Goal: Transaction & Acquisition: Purchase product/service

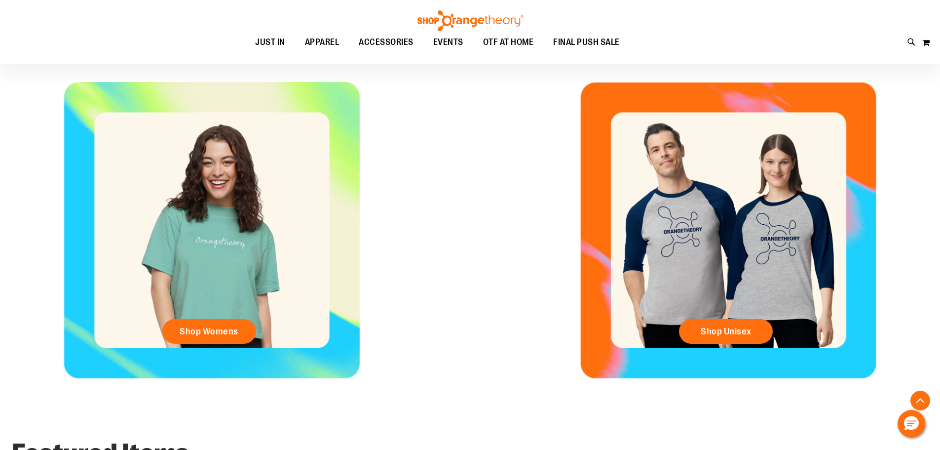
scroll to position [444, 0]
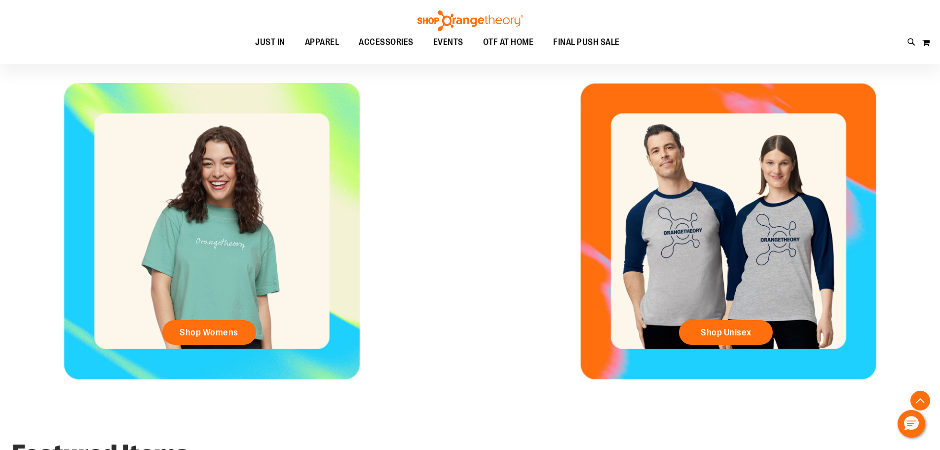
click at [244, 315] on div "Shop Womens" at bounding box center [211, 231] width 423 height 296
click at [215, 327] on span "Shop Womens" at bounding box center [209, 332] width 59 height 11
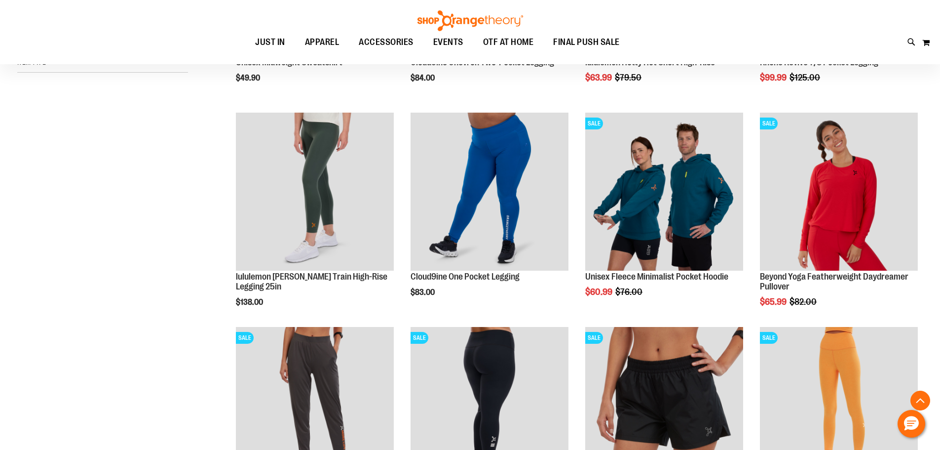
scroll to position [197, 0]
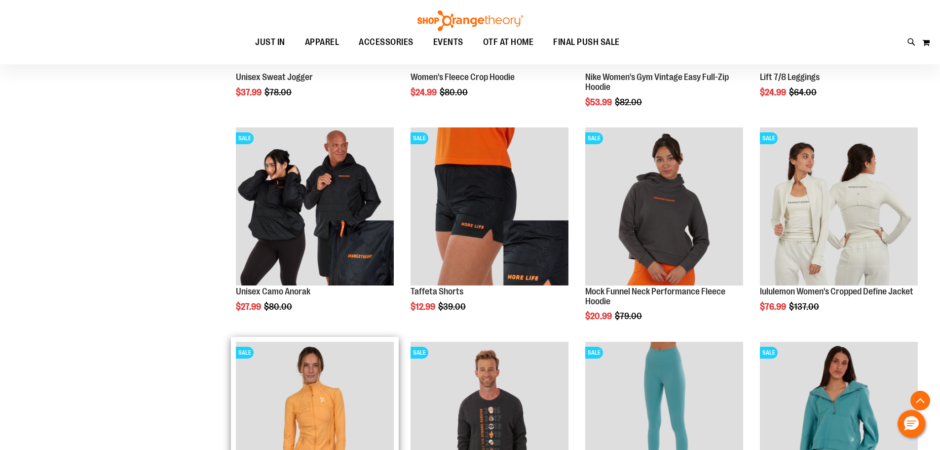
scroll to position [839, 0]
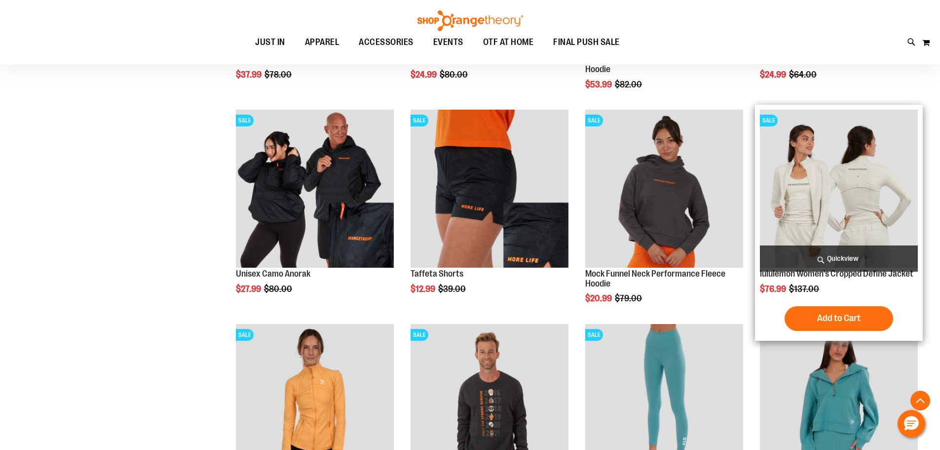
click at [840, 194] on img "product" at bounding box center [839, 189] width 158 height 158
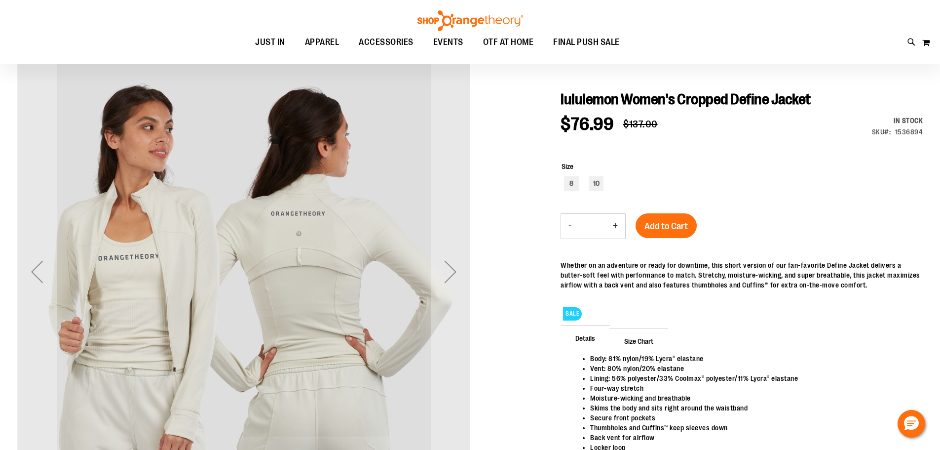
scroll to position [98, 0]
click at [447, 277] on div "Next" at bounding box center [450, 271] width 39 height 39
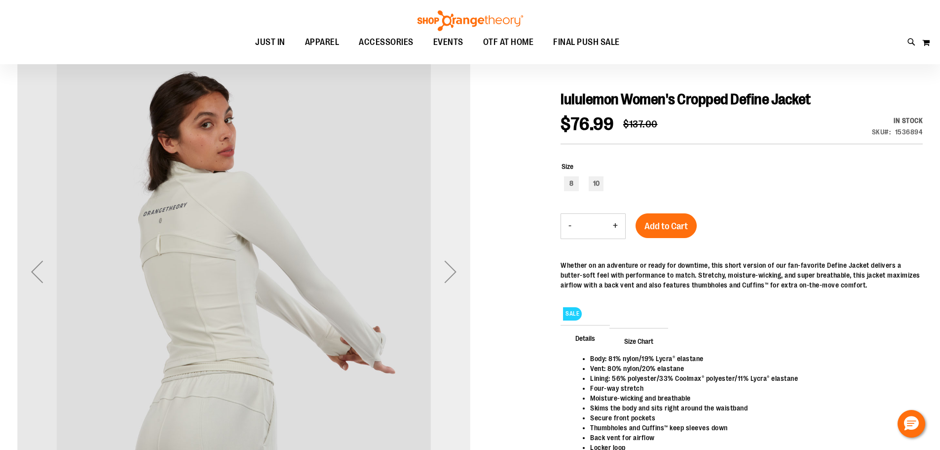
click at [447, 277] on div "Next" at bounding box center [450, 271] width 39 height 39
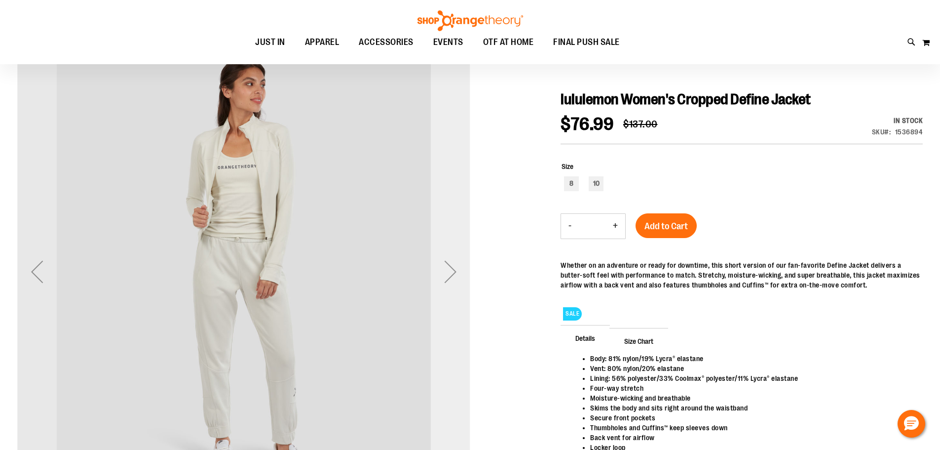
click at [447, 277] on div "Next" at bounding box center [450, 271] width 39 height 39
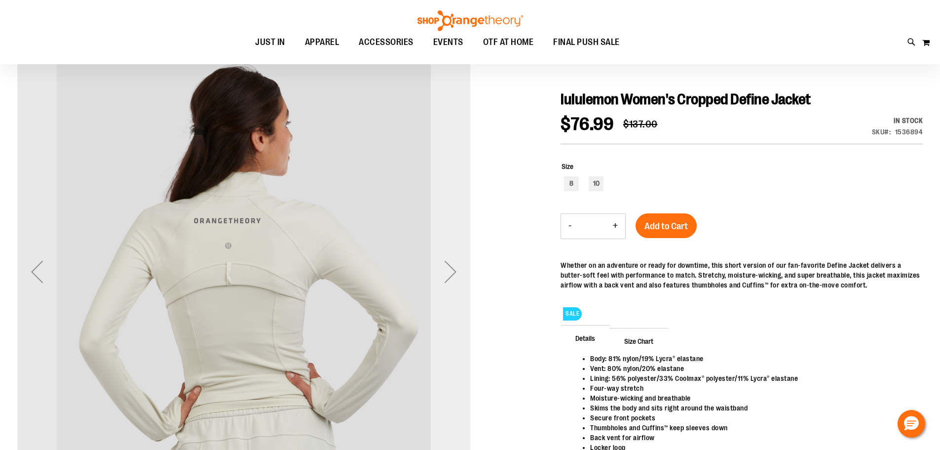
click at [447, 277] on div "Next" at bounding box center [450, 271] width 39 height 39
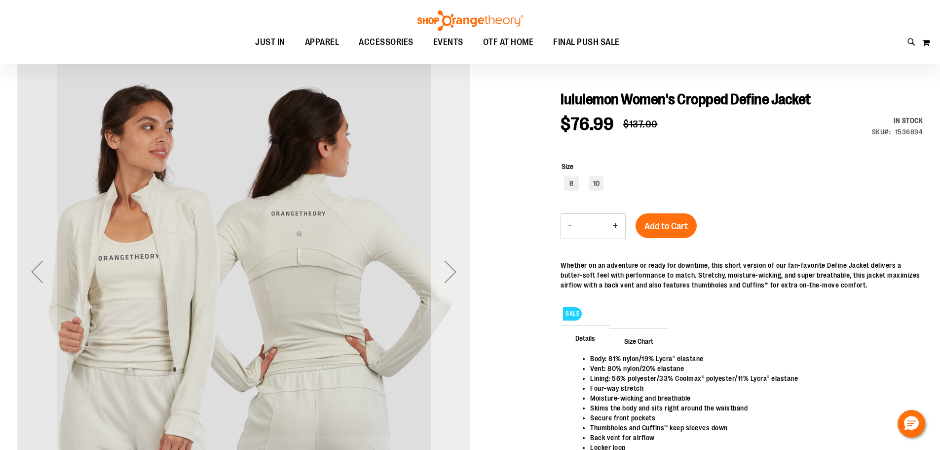
click at [447, 277] on div "Next" at bounding box center [450, 271] width 39 height 39
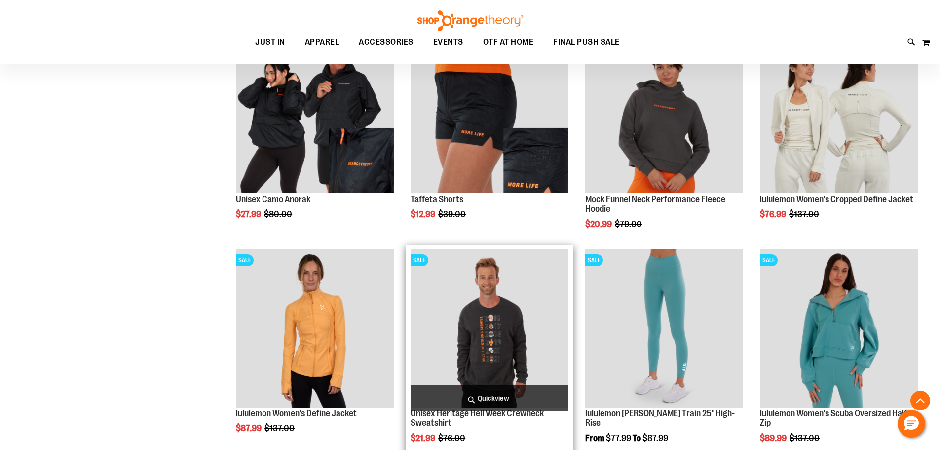
scroll to position [267, 0]
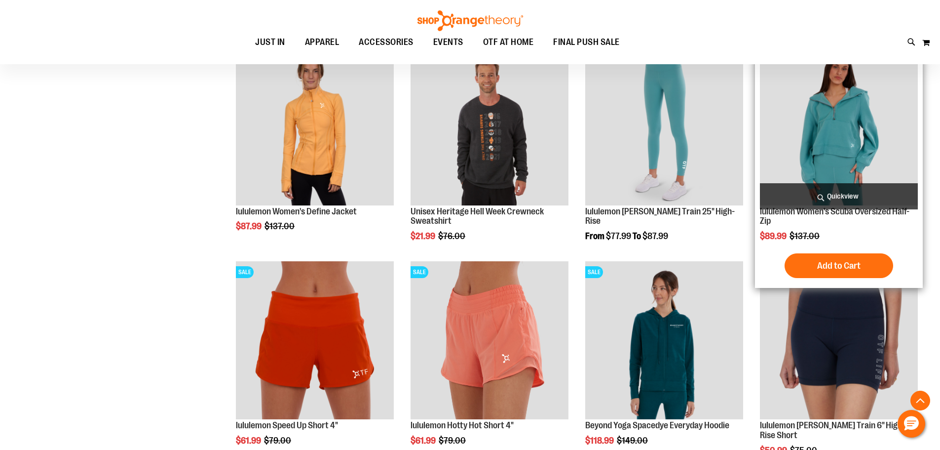
scroll to position [513, 0]
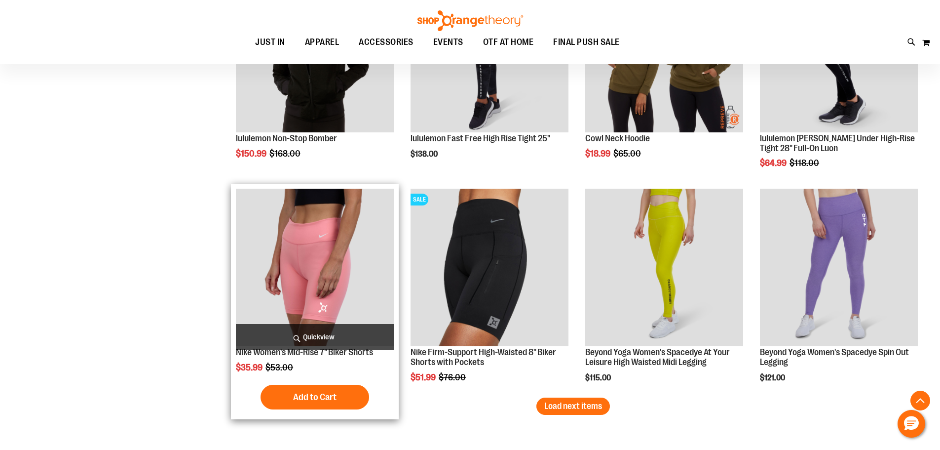
scroll to position [1698, 0]
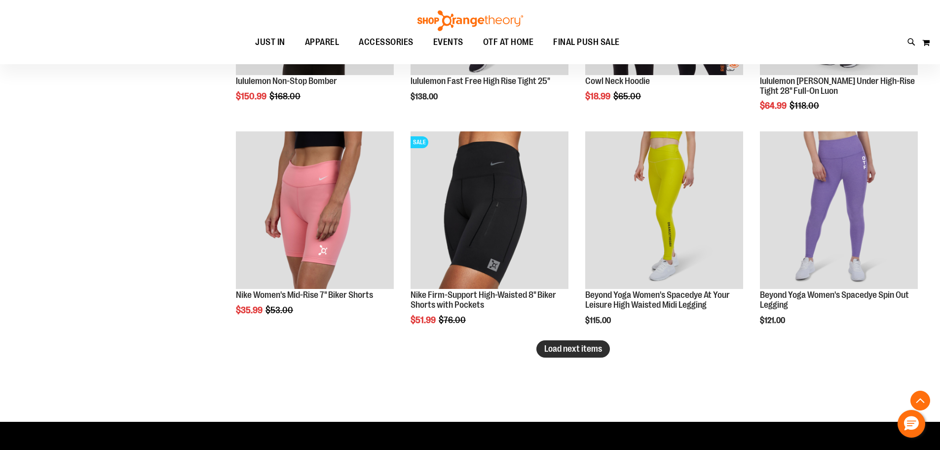
click at [570, 350] on span "Load next items" at bounding box center [573, 349] width 58 height 10
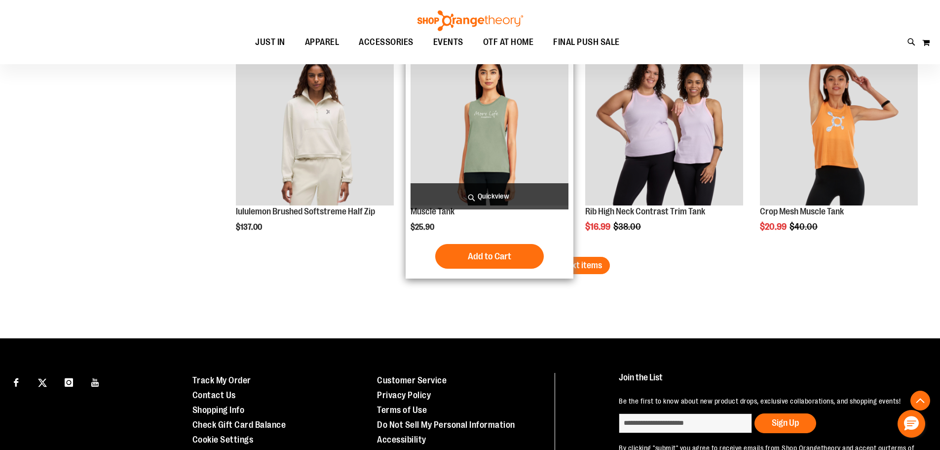
scroll to position [2389, 0]
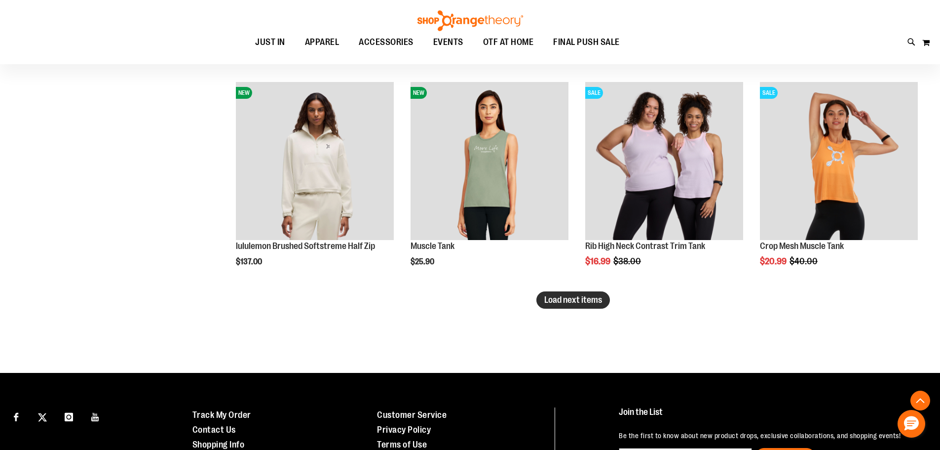
click at [580, 297] on span "Load next items" at bounding box center [573, 300] width 58 height 10
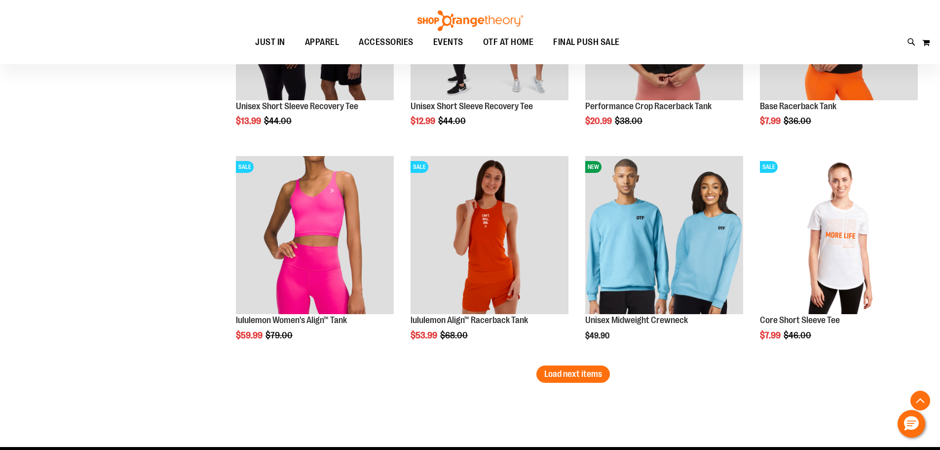
scroll to position [2982, 0]
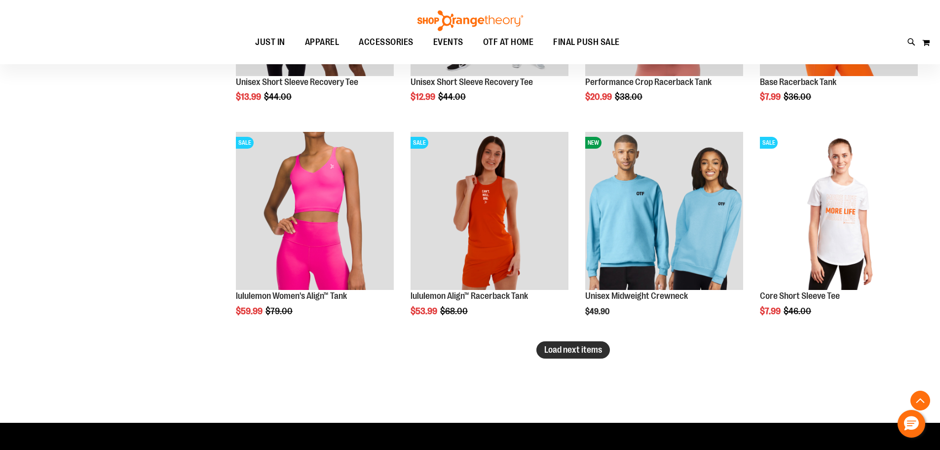
click at [557, 350] on span "Load next items" at bounding box center [573, 350] width 58 height 10
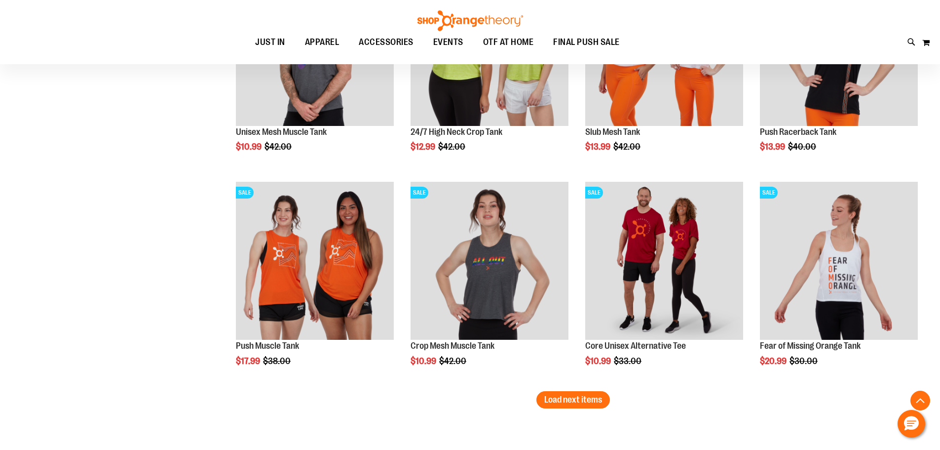
scroll to position [3623, 0]
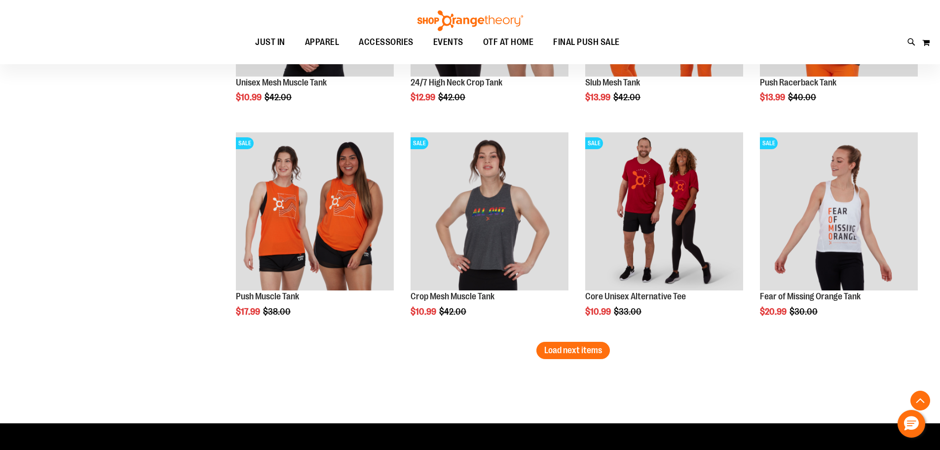
drag, startPoint x: 579, startPoint y: 350, endPoint x: 574, endPoint y: 360, distance: 11.3
click at [573, 356] on button "Load next items" at bounding box center [574, 350] width 74 height 17
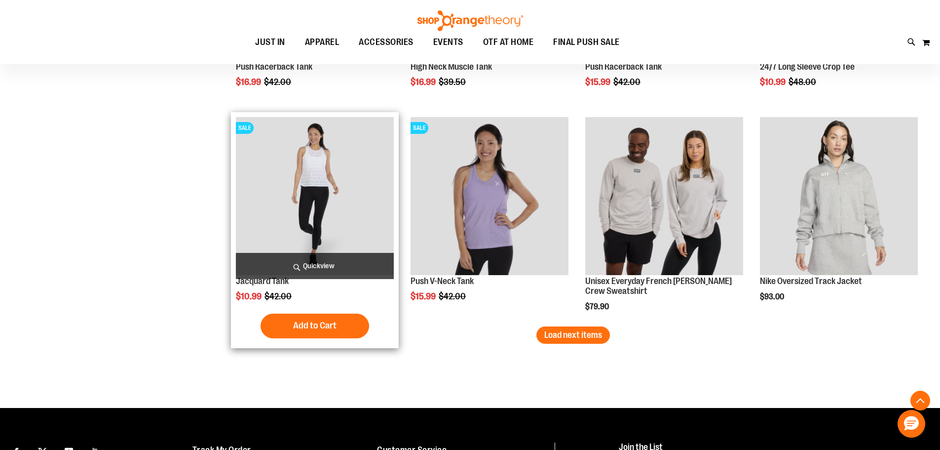
scroll to position [4314, 0]
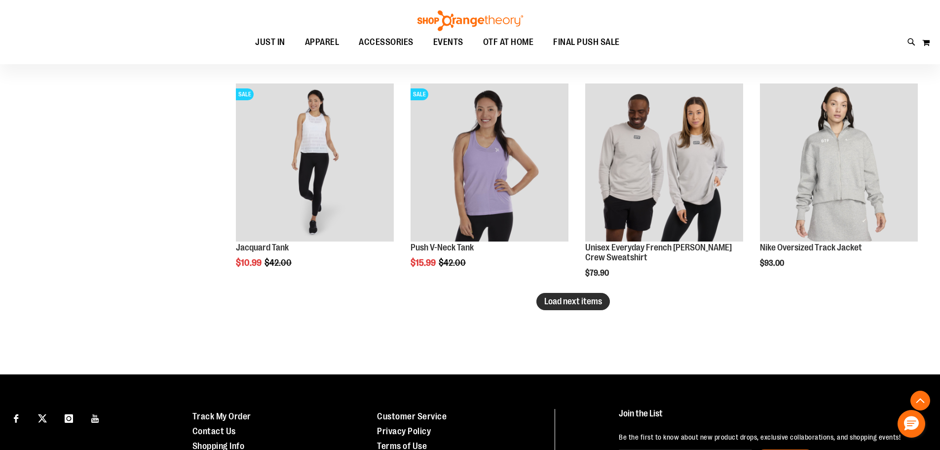
click at [561, 299] on span "Load next items" at bounding box center [573, 301] width 58 height 10
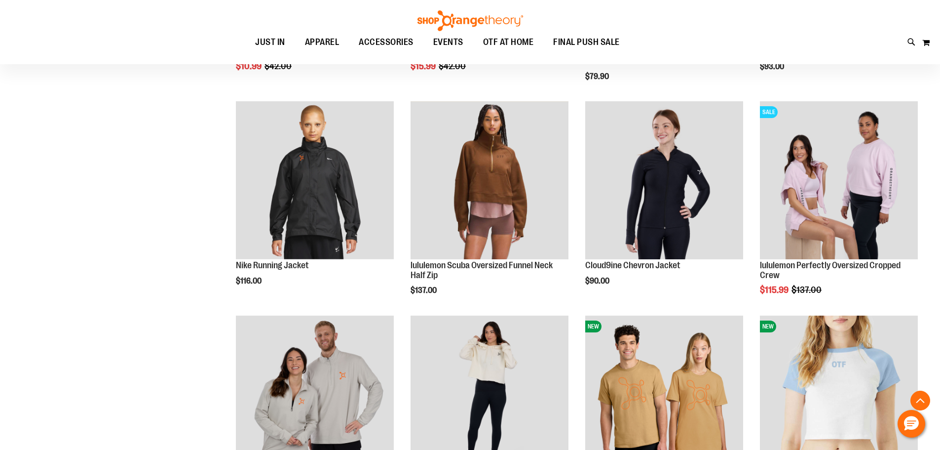
scroll to position [4512, 0]
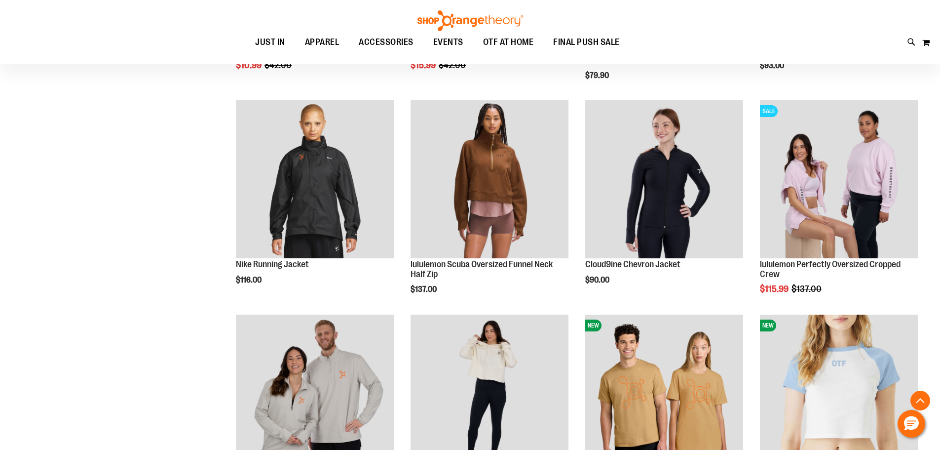
click at [816, 15] on div "Toggle Nav Search Popular Suggestions Advanced Search" at bounding box center [470, 32] width 940 height 64
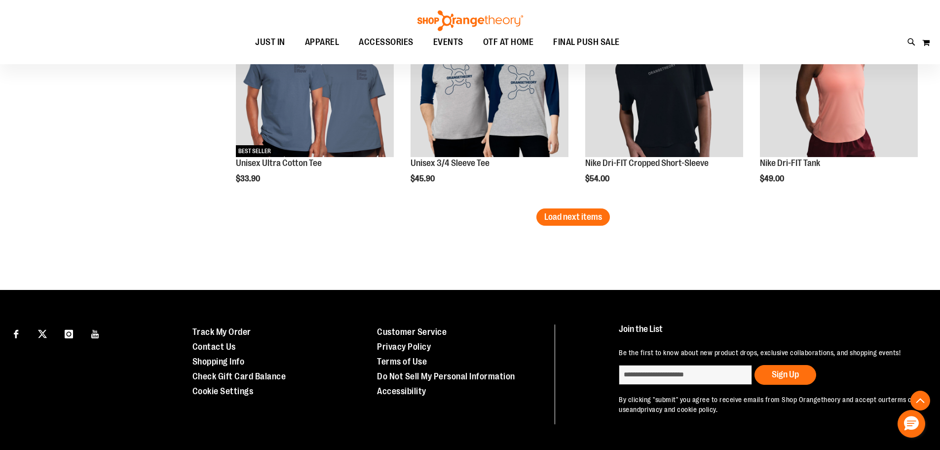
scroll to position [5055, 0]
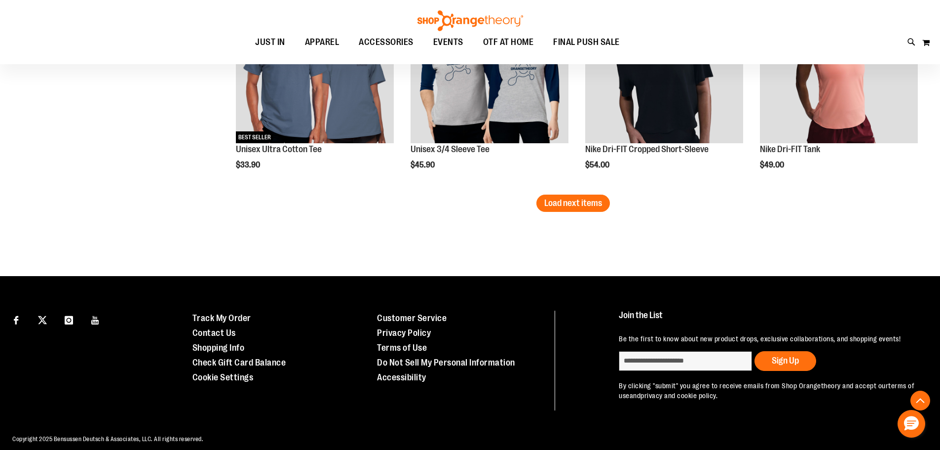
drag, startPoint x: 574, startPoint y: 186, endPoint x: 576, endPoint y: 192, distance: 6.2
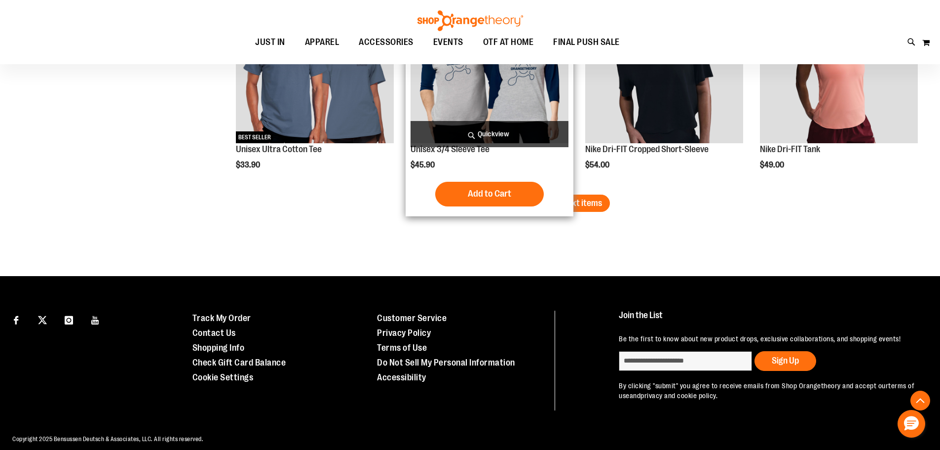
click at [571, 199] on span "Load next items" at bounding box center [573, 203] width 58 height 10
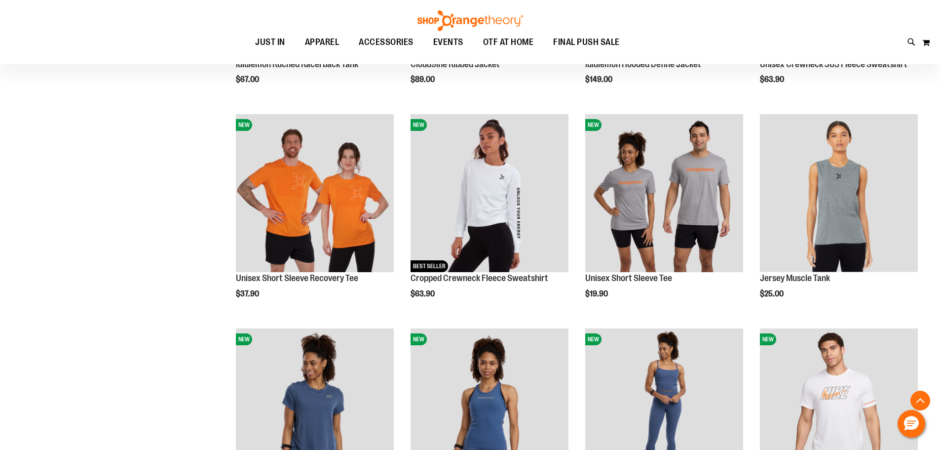
scroll to position [5499, 0]
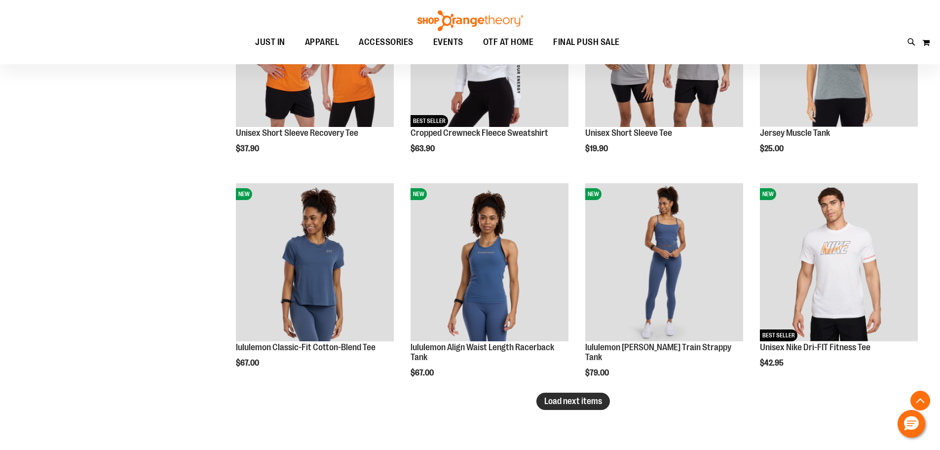
click at [581, 403] on span "Load next items" at bounding box center [573, 401] width 58 height 10
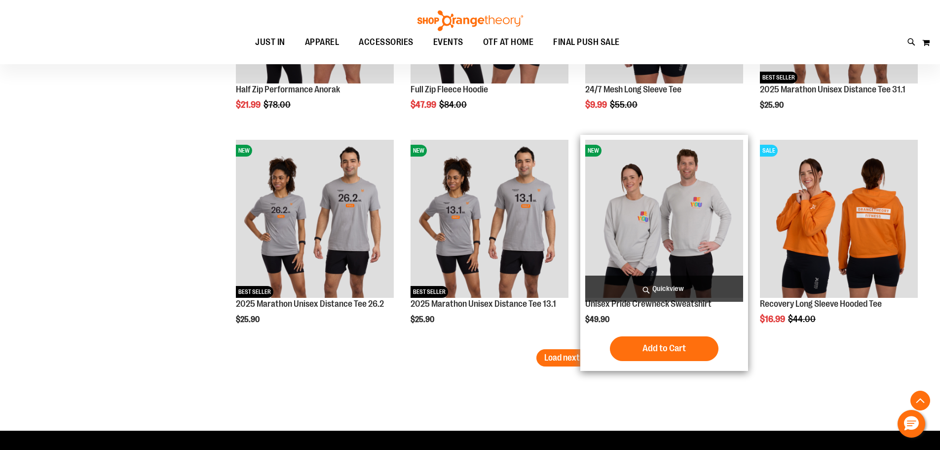
scroll to position [6190, 0]
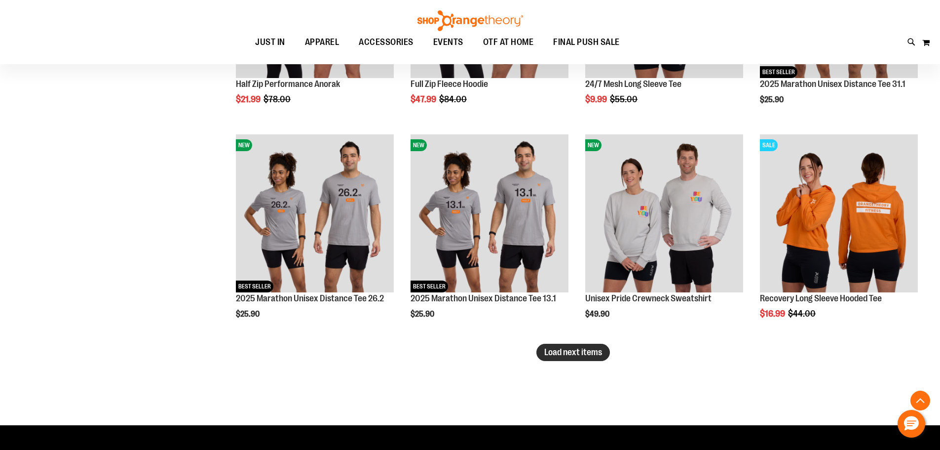
click at [576, 347] on span "Load next items" at bounding box center [573, 352] width 58 height 10
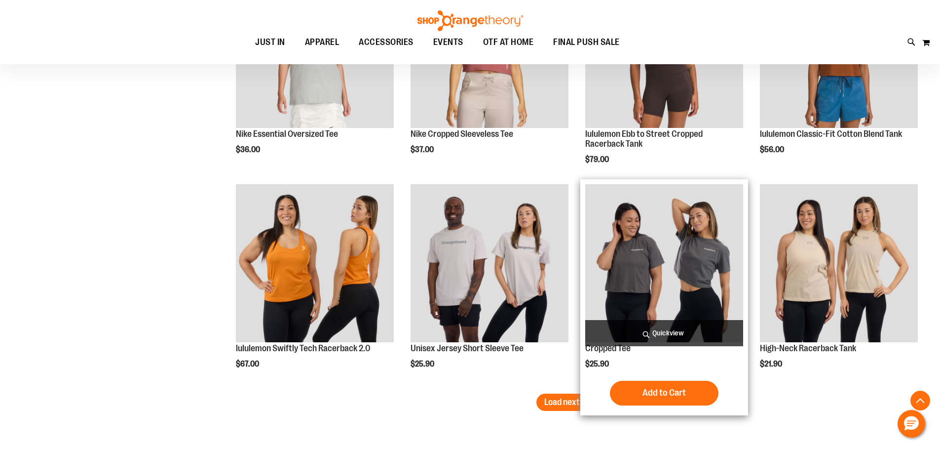
scroll to position [6832, 0]
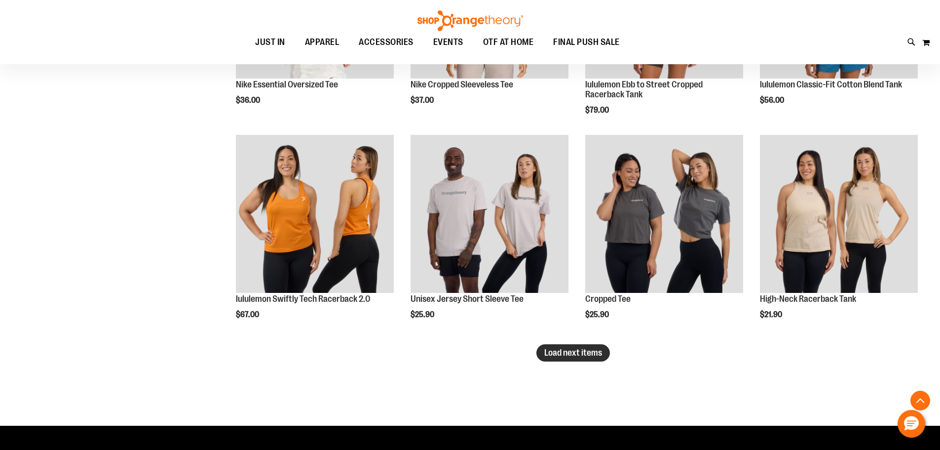
click at [568, 350] on span "Load next items" at bounding box center [573, 353] width 58 height 10
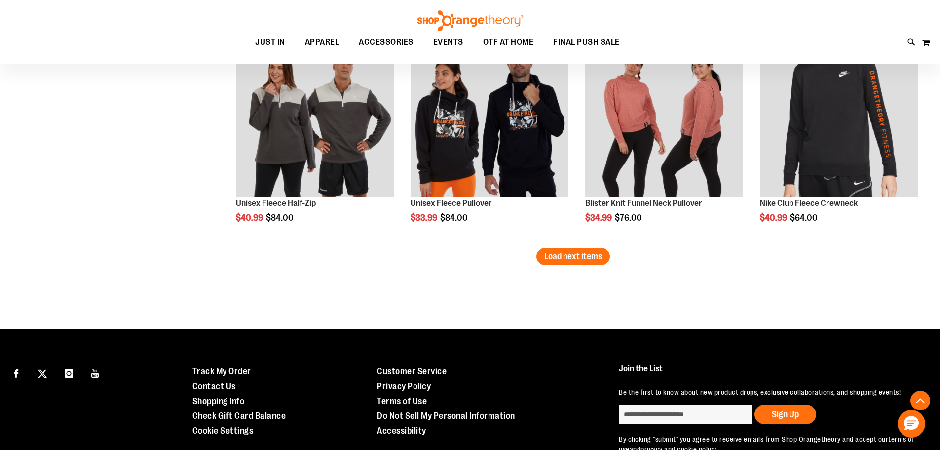
scroll to position [7573, 0]
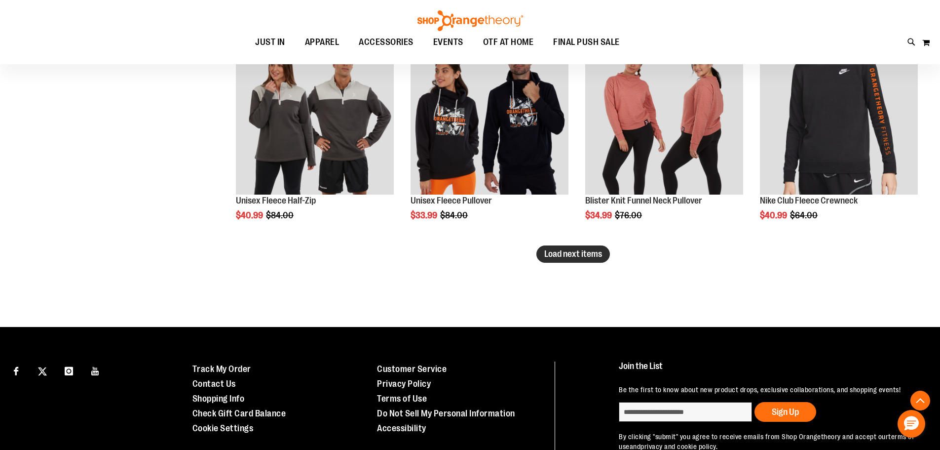
click at [593, 249] on span "Load next items" at bounding box center [573, 254] width 58 height 10
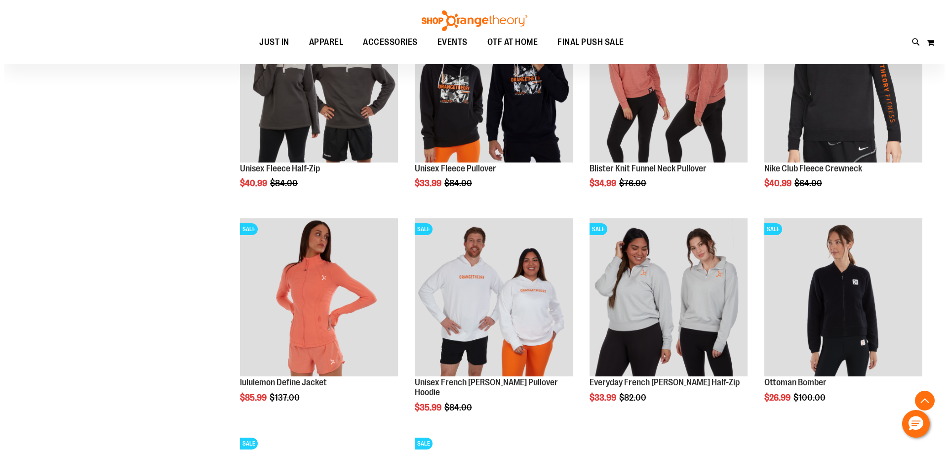
scroll to position [7622, 0]
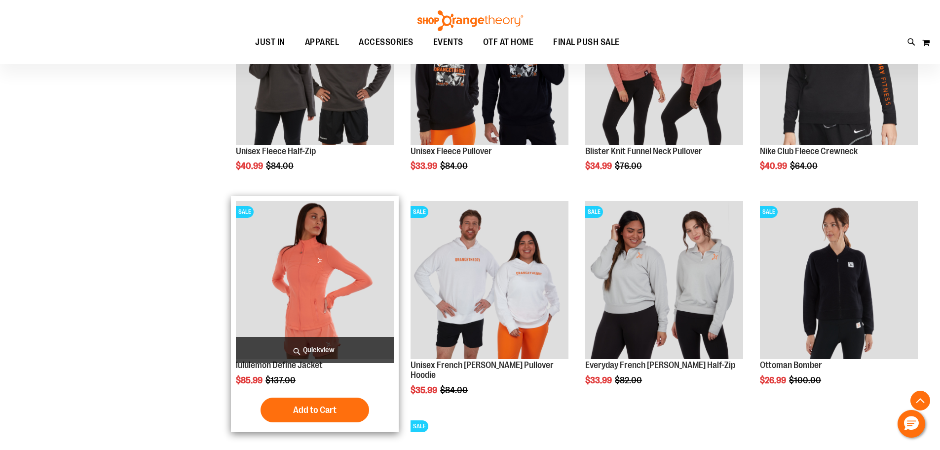
click at [342, 345] on span "Quickview" at bounding box center [315, 350] width 158 height 26
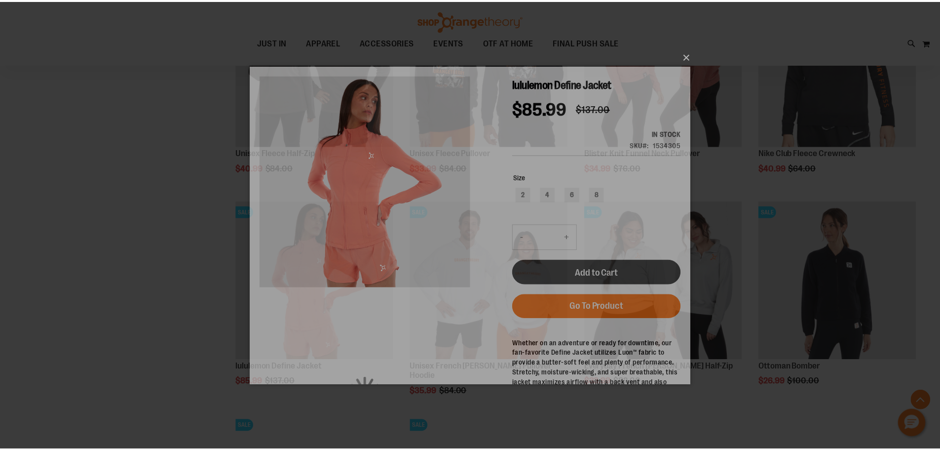
scroll to position [0, 0]
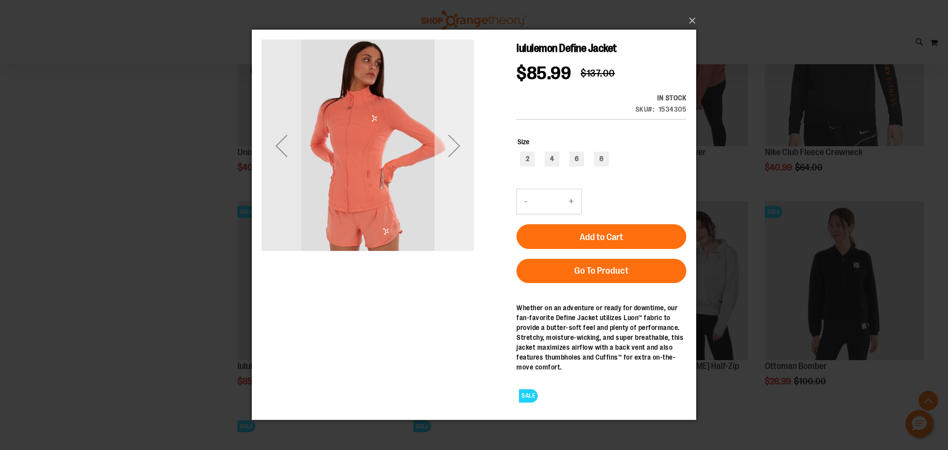
click at [457, 146] on div "Next" at bounding box center [453, 145] width 39 height 39
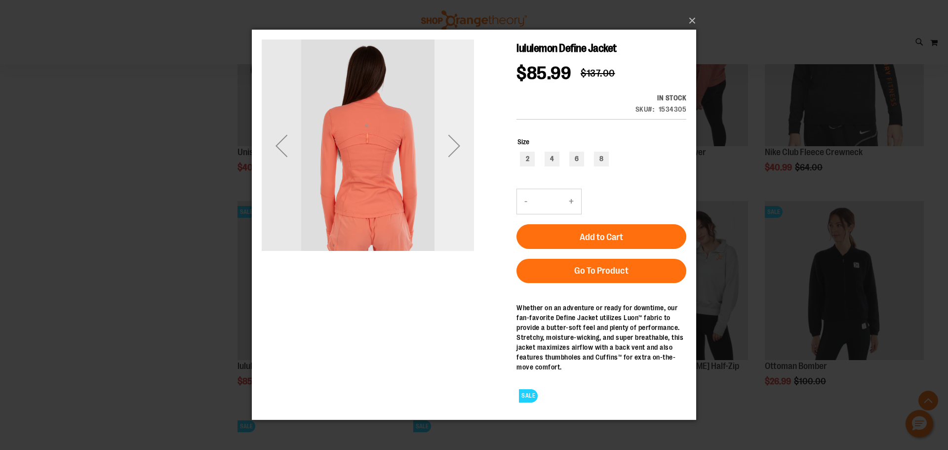
click at [457, 146] on div "Next" at bounding box center [453, 145] width 39 height 39
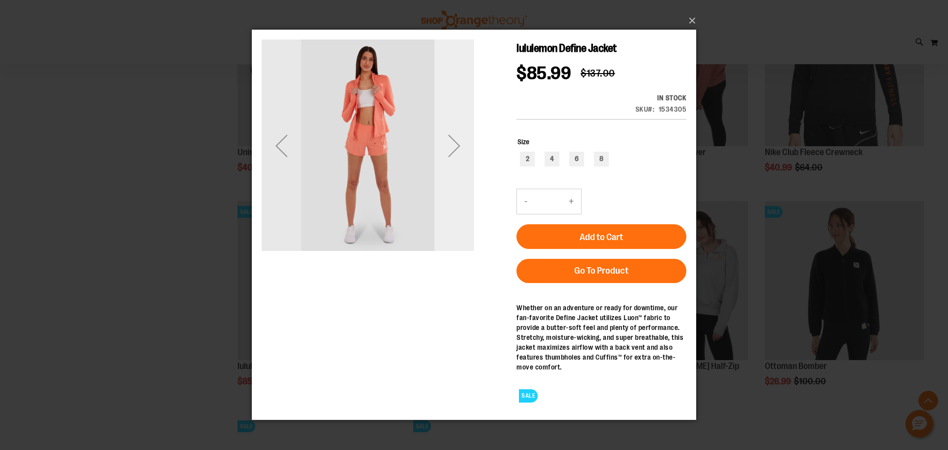
click at [457, 146] on div "Next" at bounding box center [453, 145] width 39 height 39
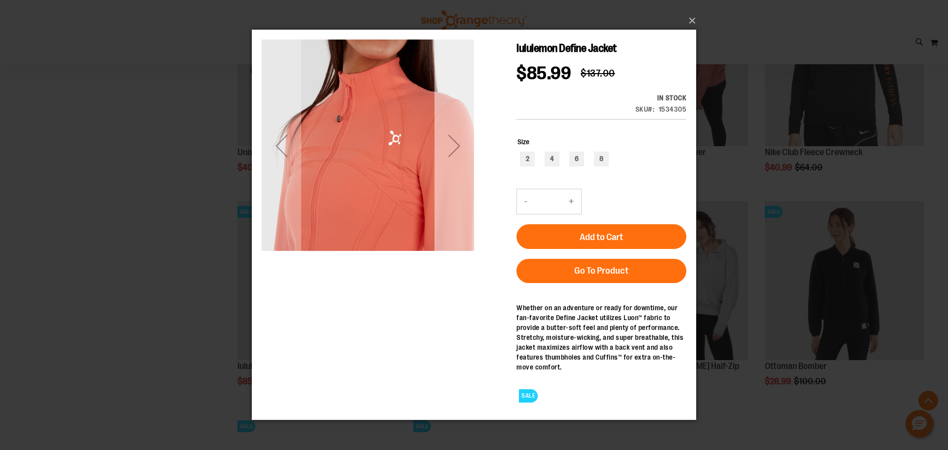
click at [457, 146] on div "Next" at bounding box center [453, 145] width 39 height 39
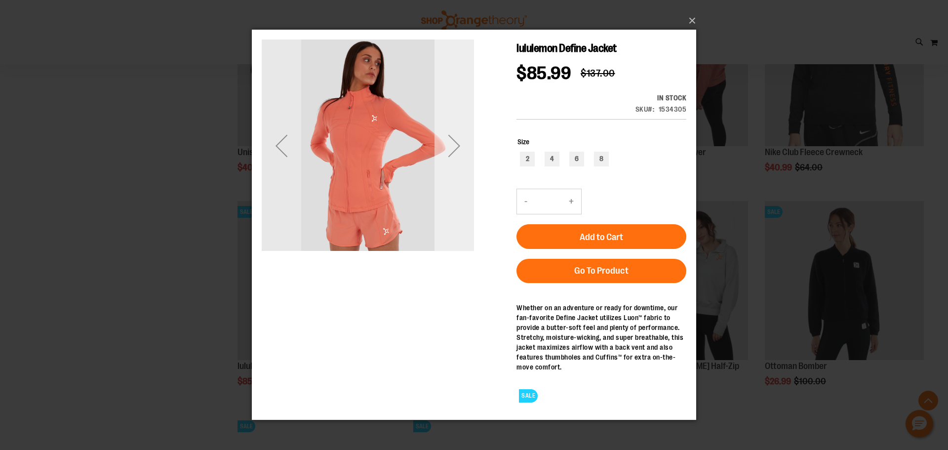
click at [457, 146] on div "Next" at bounding box center [453, 145] width 39 height 39
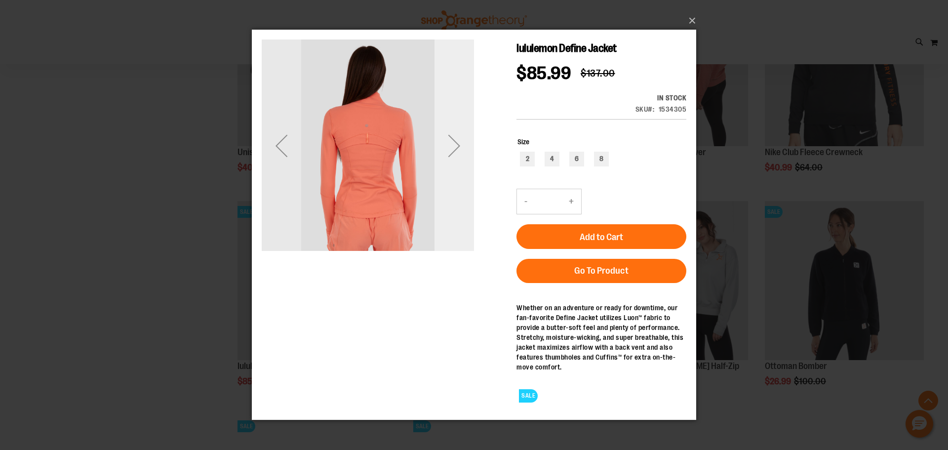
click at [457, 146] on div "Next" at bounding box center [453, 145] width 39 height 39
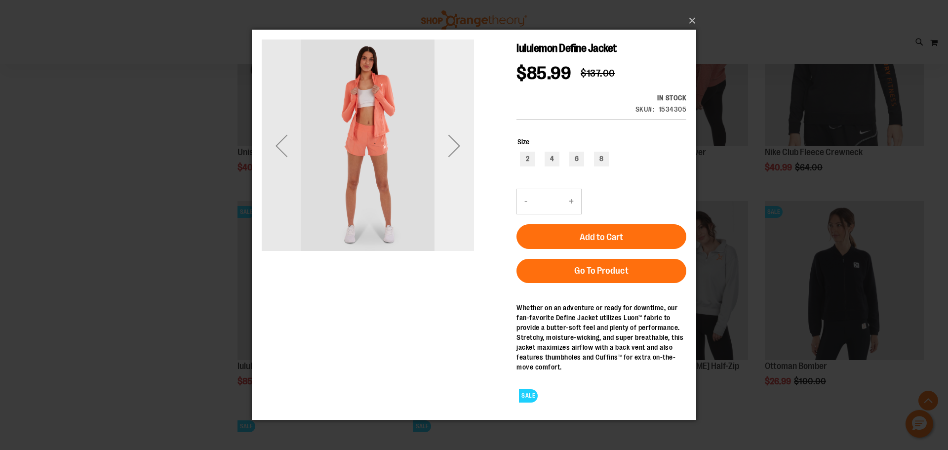
click at [457, 146] on div "Next" at bounding box center [453, 145] width 39 height 39
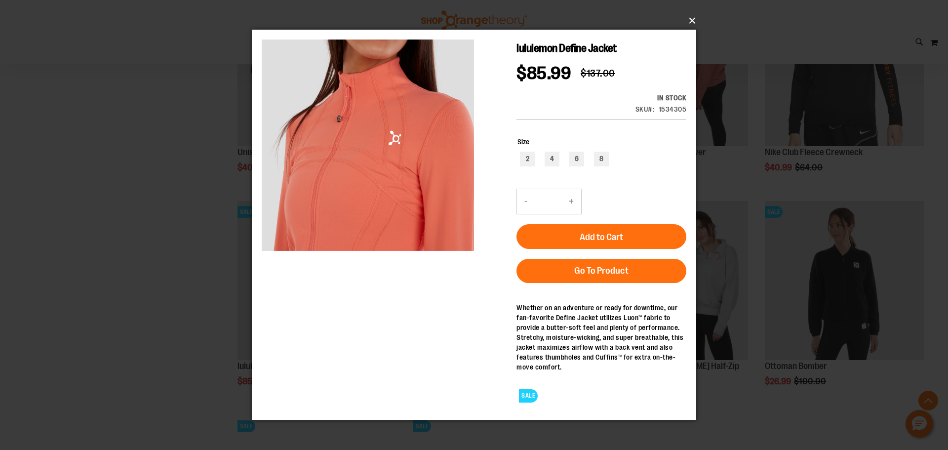
click at [689, 16] on button "×" at bounding box center [477, 21] width 444 height 22
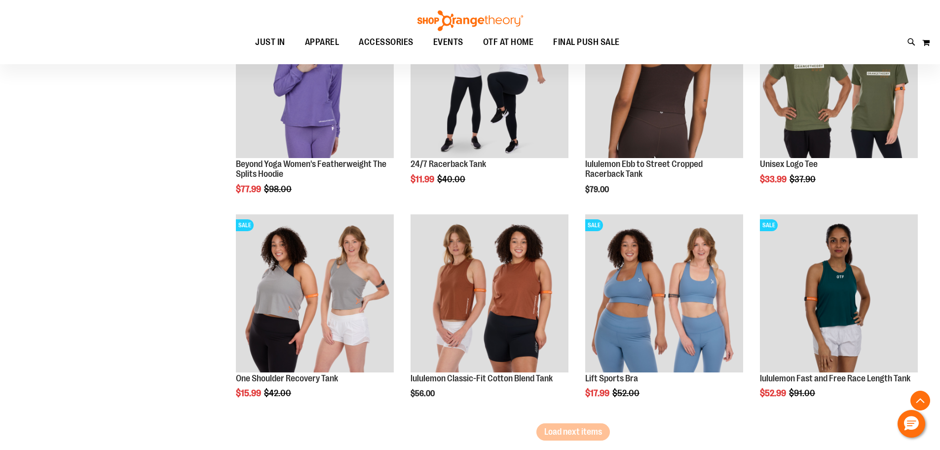
scroll to position [8066, 0]
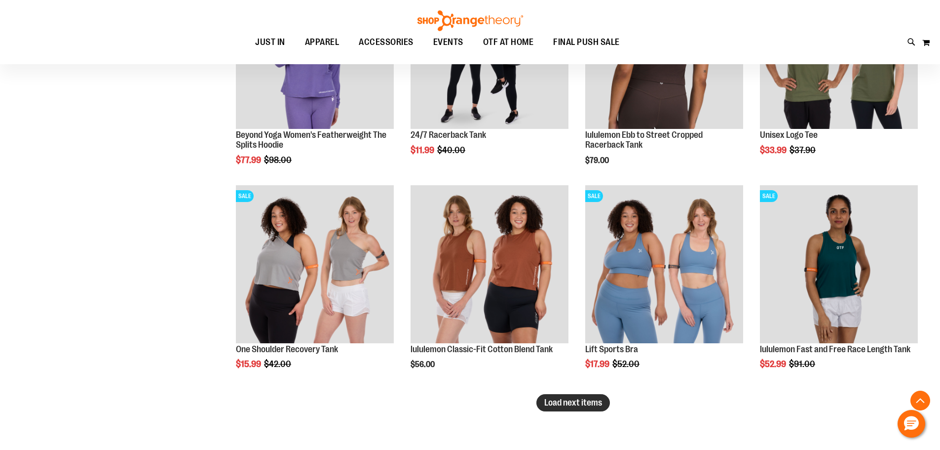
click at [577, 396] on button "Load next items" at bounding box center [574, 402] width 74 height 17
